Goal: Task Accomplishment & Management: Use online tool/utility

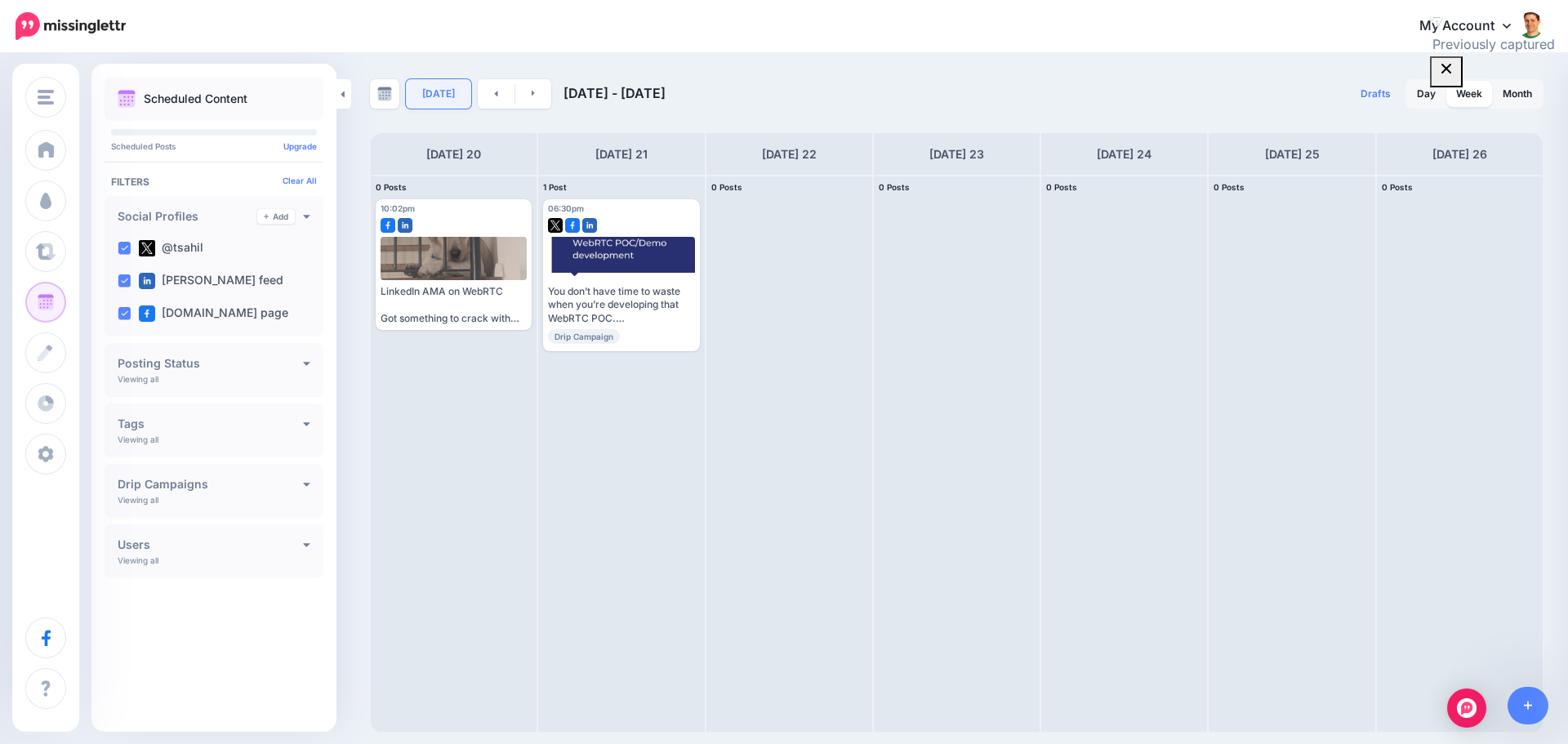
click at [439, 83] on link "[DATE]" at bounding box center [439, 94] width 66 height 30
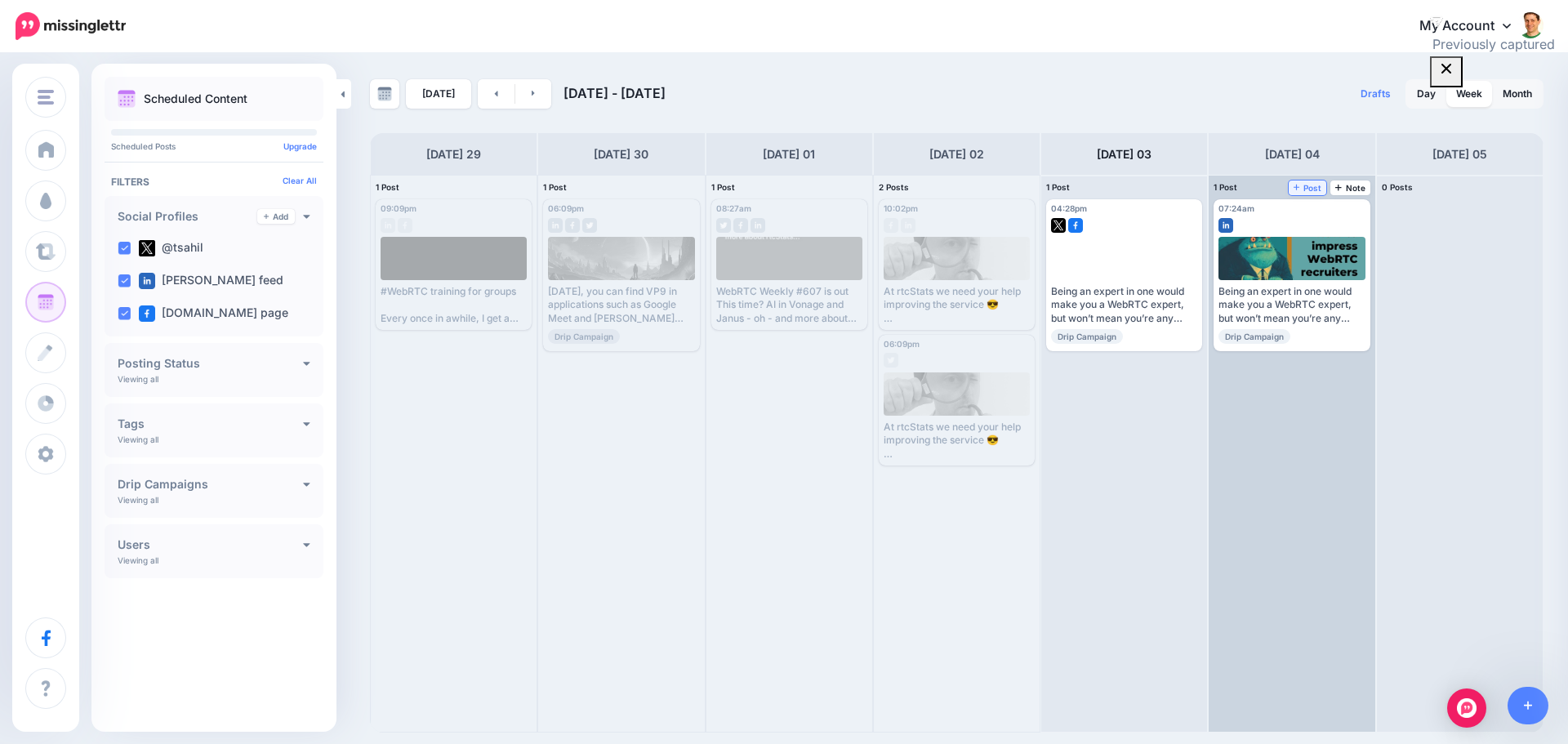
click at [1299, 185] on icon at bounding box center [1296, 187] width 7 height 8
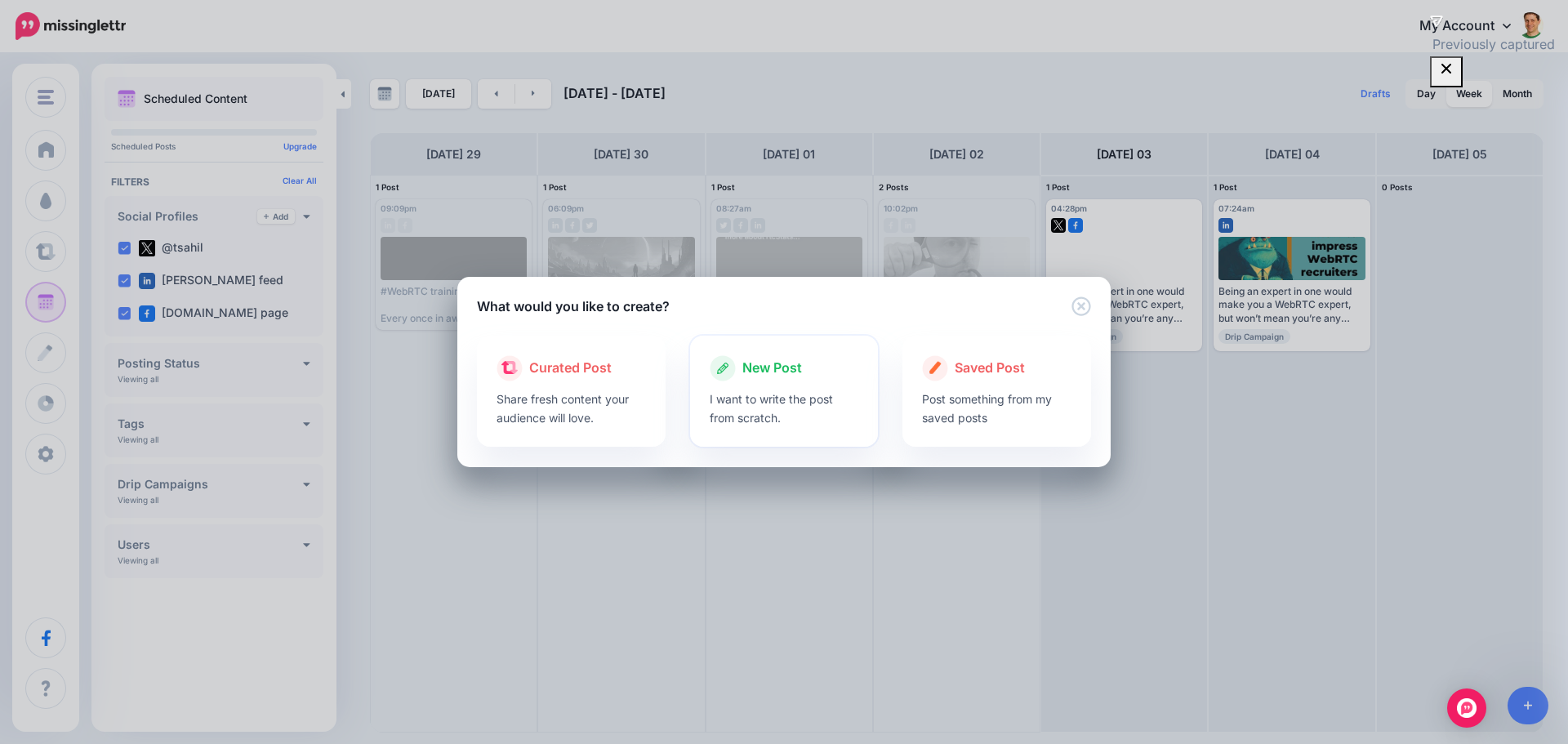
click at [772, 386] on div at bounding box center [784, 386] width 149 height 8
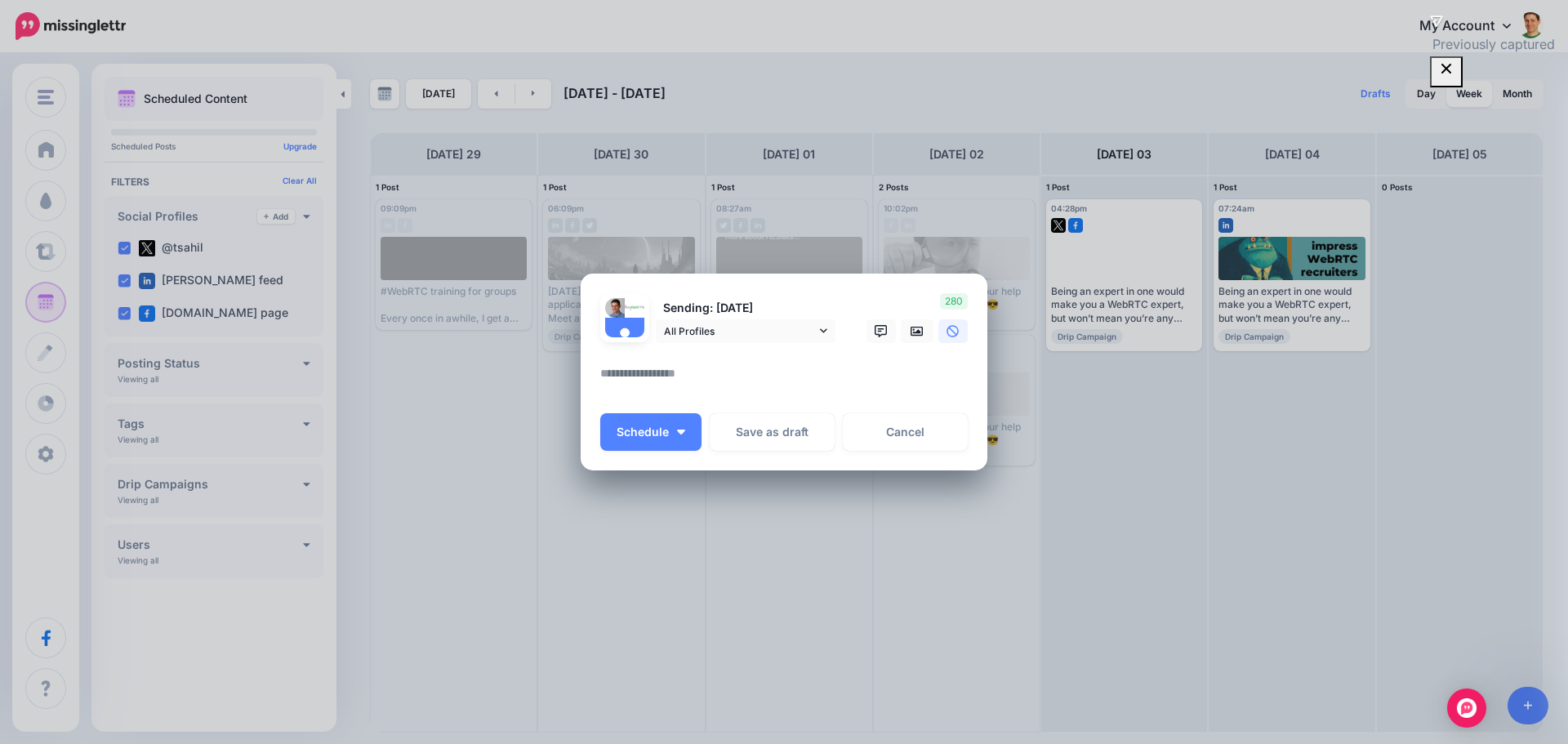
click at [688, 382] on textarea at bounding box center [788, 379] width 376 height 32
paste textarea "**********"
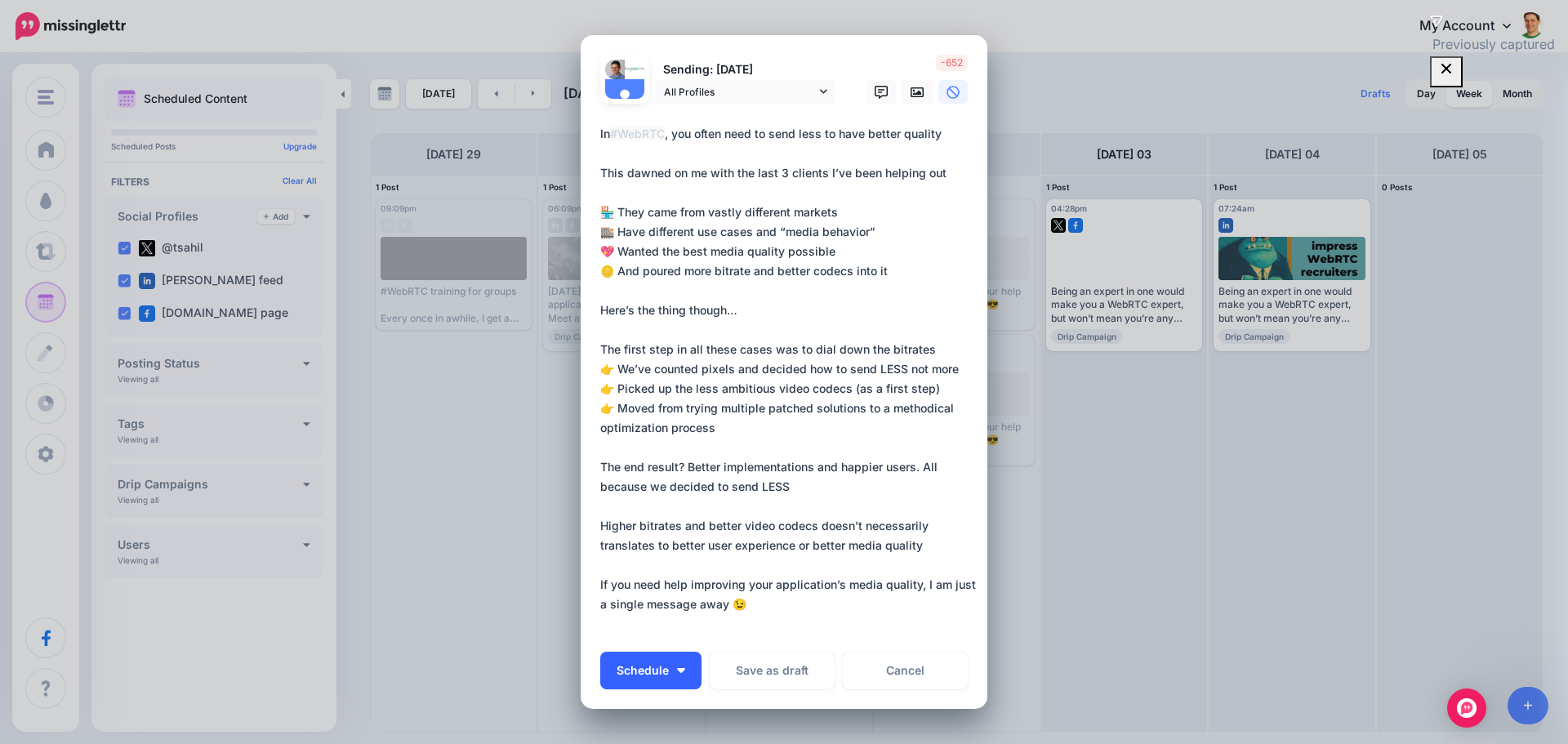
type textarea "**********"
click at [647, 664] on span "Schedule" at bounding box center [642, 670] width 53 height 11
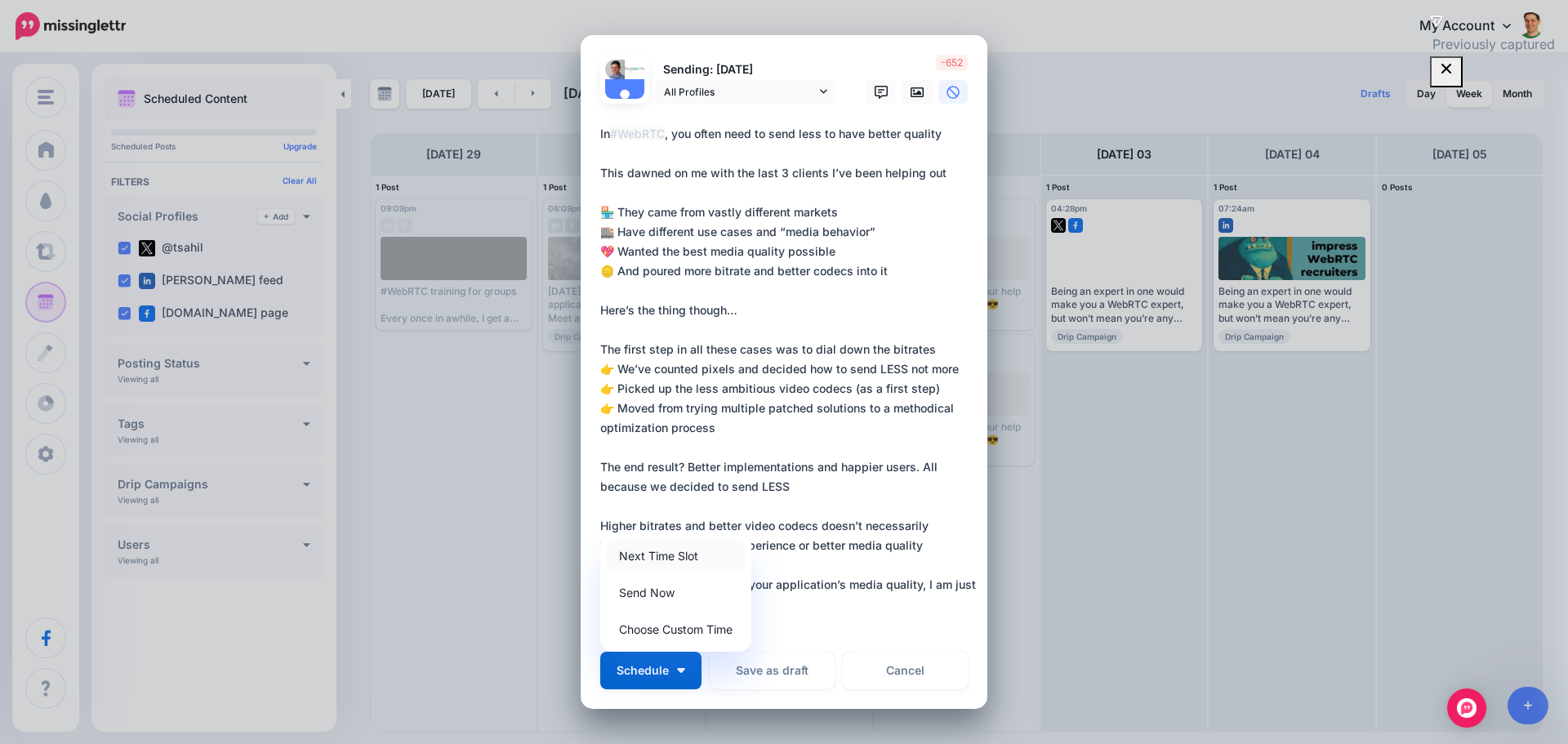
click at [629, 562] on link "Next Time Slot" at bounding box center [675, 555] width 138 height 32
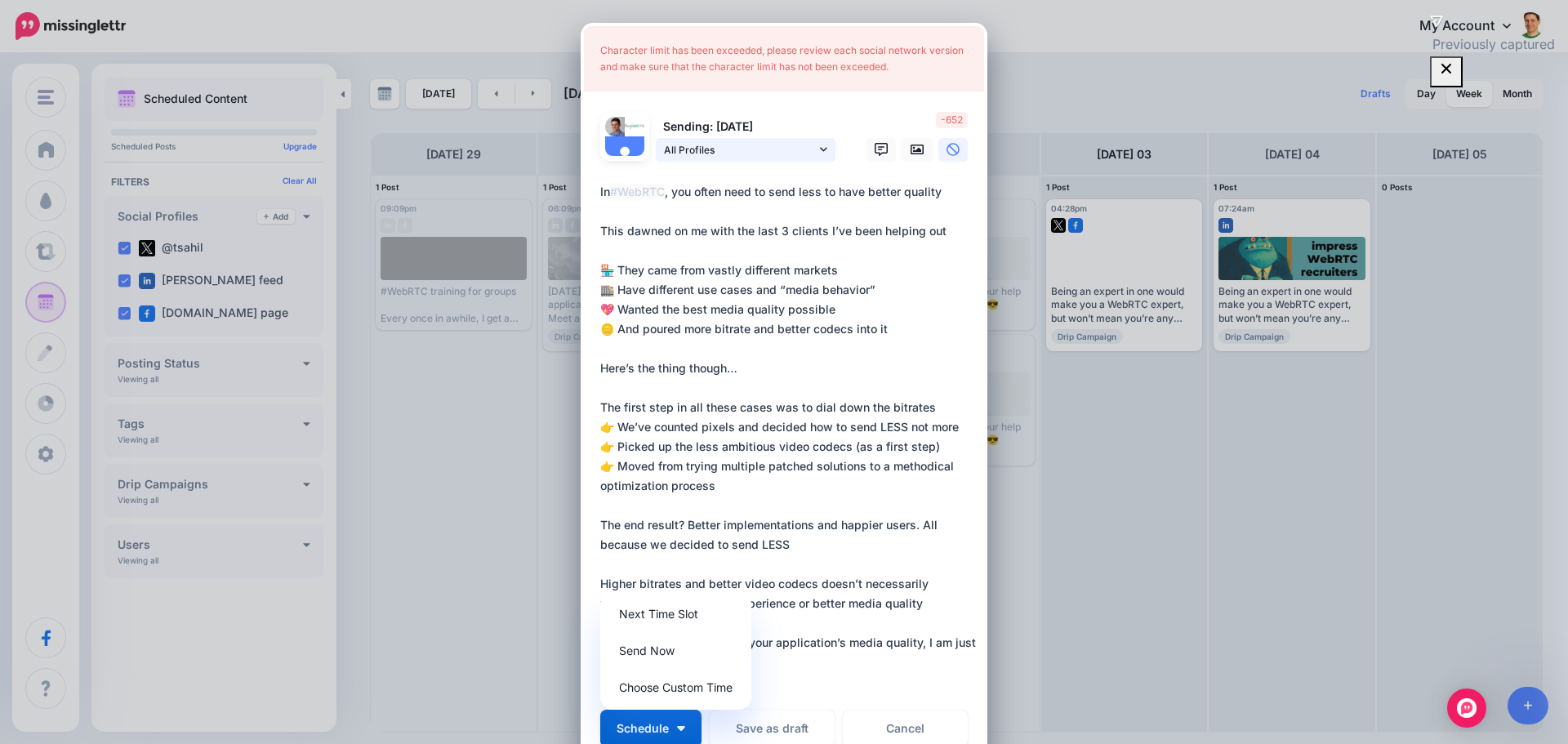
click at [818, 139] on link "All Profiles" at bounding box center [745, 149] width 180 height 24
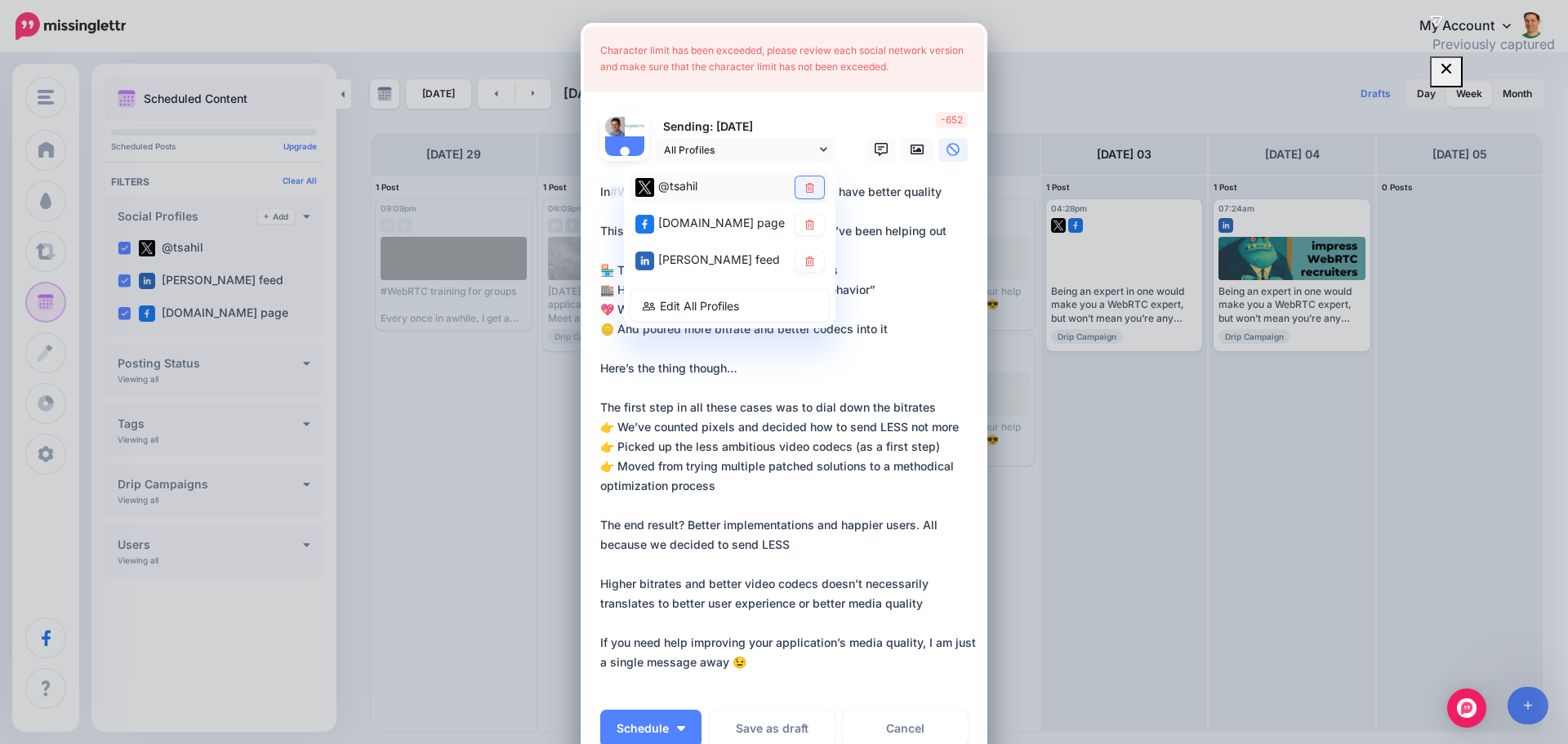
click at [803, 192] on link at bounding box center [809, 187] width 29 height 22
click at [638, 731] on span "Schedule" at bounding box center [642, 728] width 53 height 11
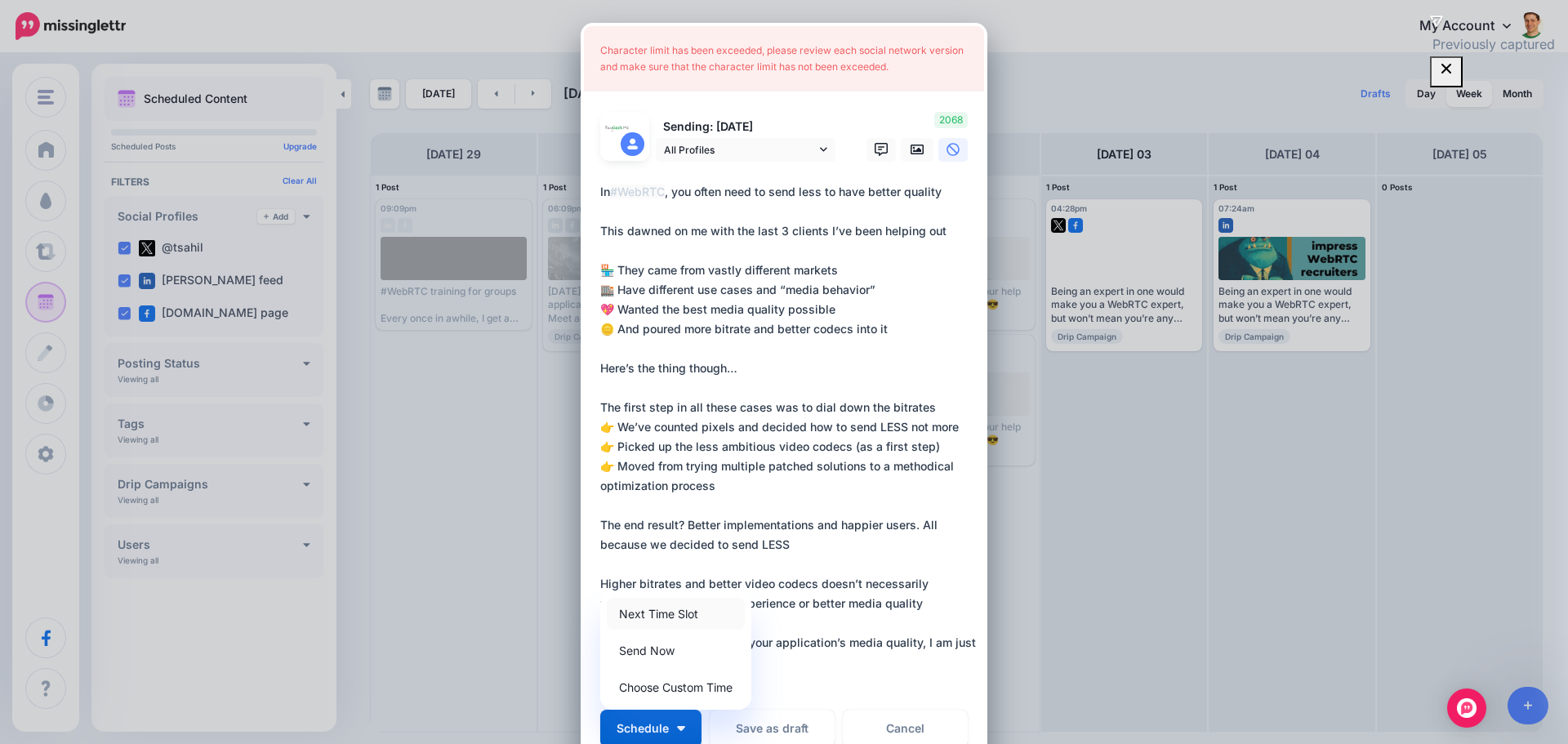
click at [645, 611] on link "Next Time Slot" at bounding box center [675, 613] width 138 height 32
